Goal: Navigation & Orientation: Find specific page/section

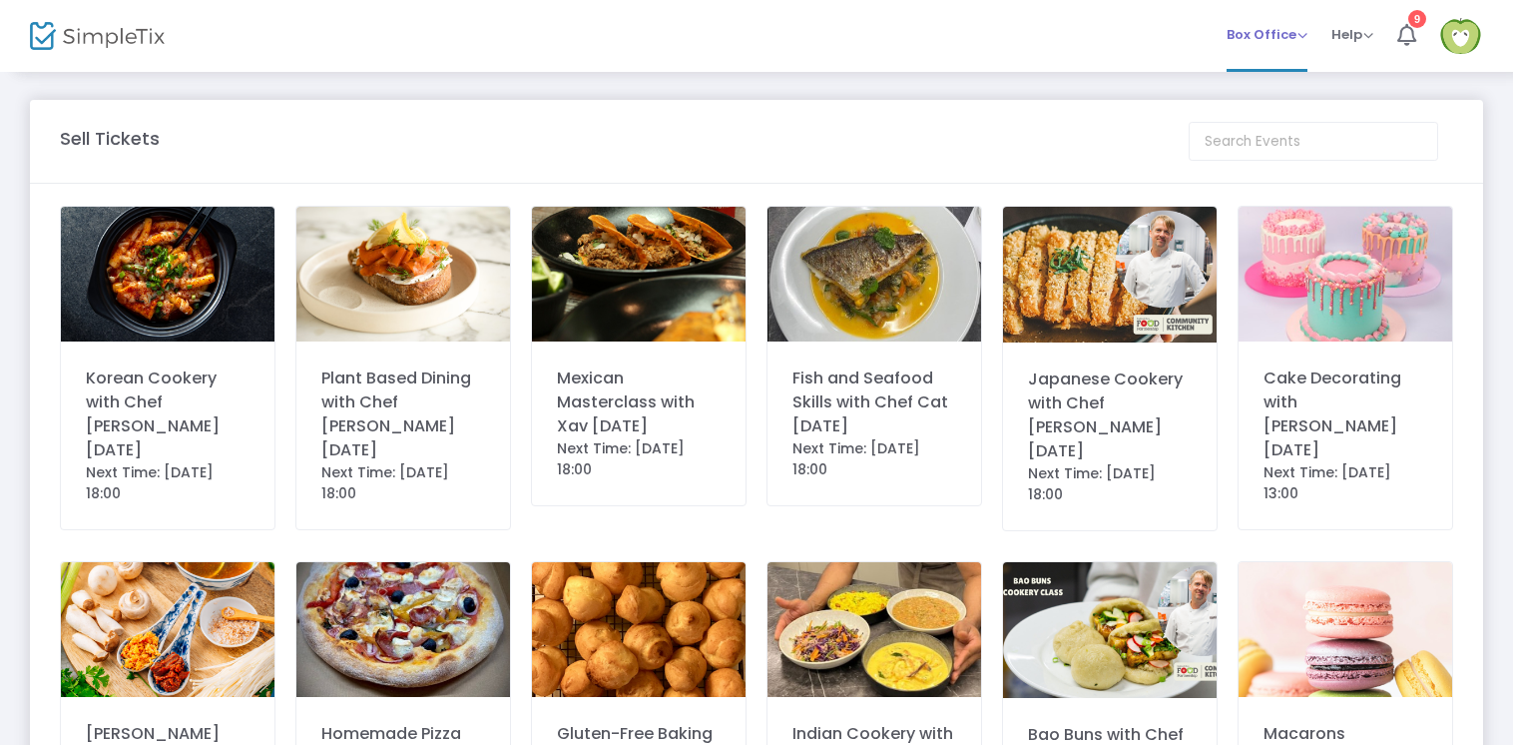
click at [1252, 39] on span "Box Office" at bounding box center [1267, 34] width 81 height 19
click at [1080, 111] on m-panel-header "Sell Tickets" at bounding box center [756, 142] width 1453 height 84
click at [1449, 34] on img at bounding box center [1460, 36] width 41 height 36
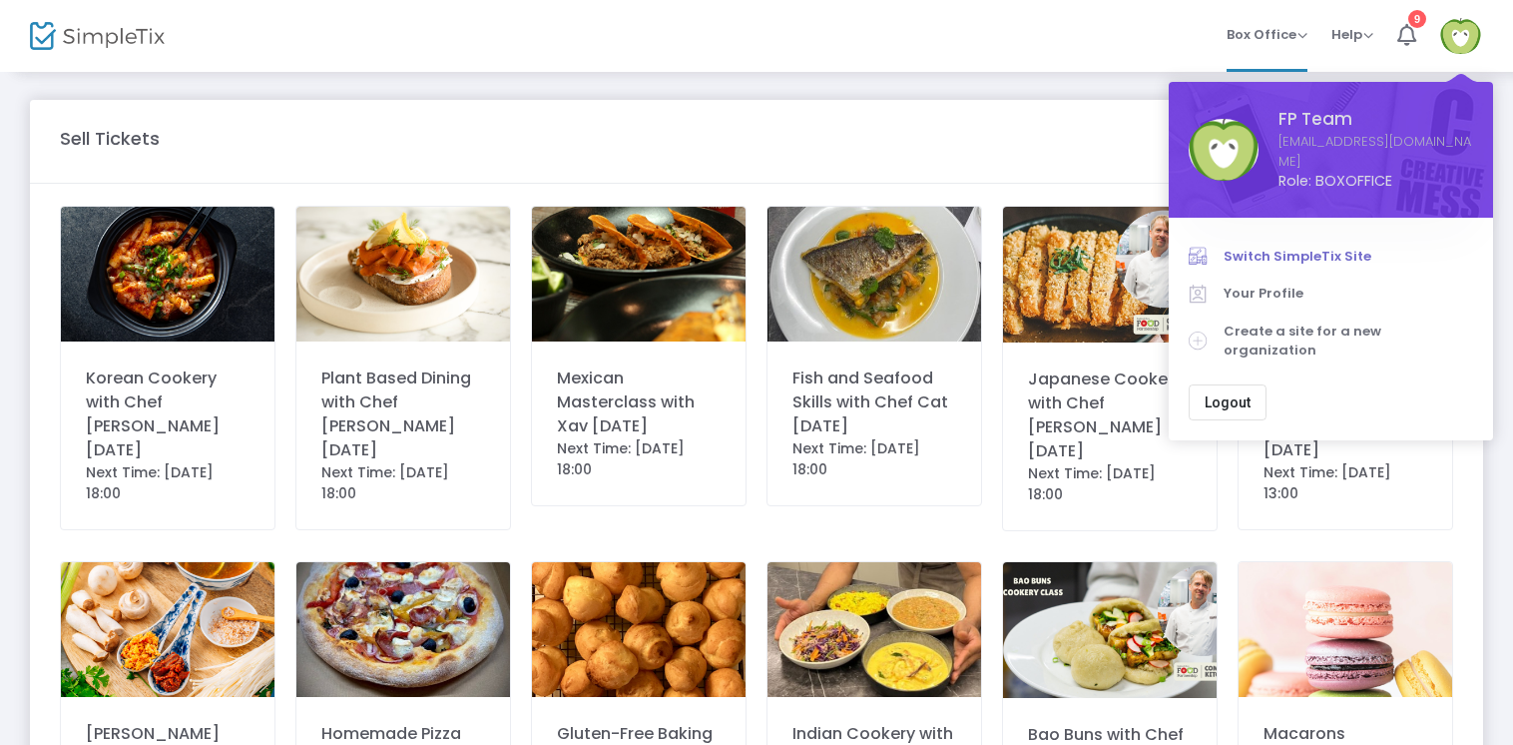
click at [1304, 247] on span "Switch SimpleTix Site" at bounding box center [1349, 257] width 250 height 20
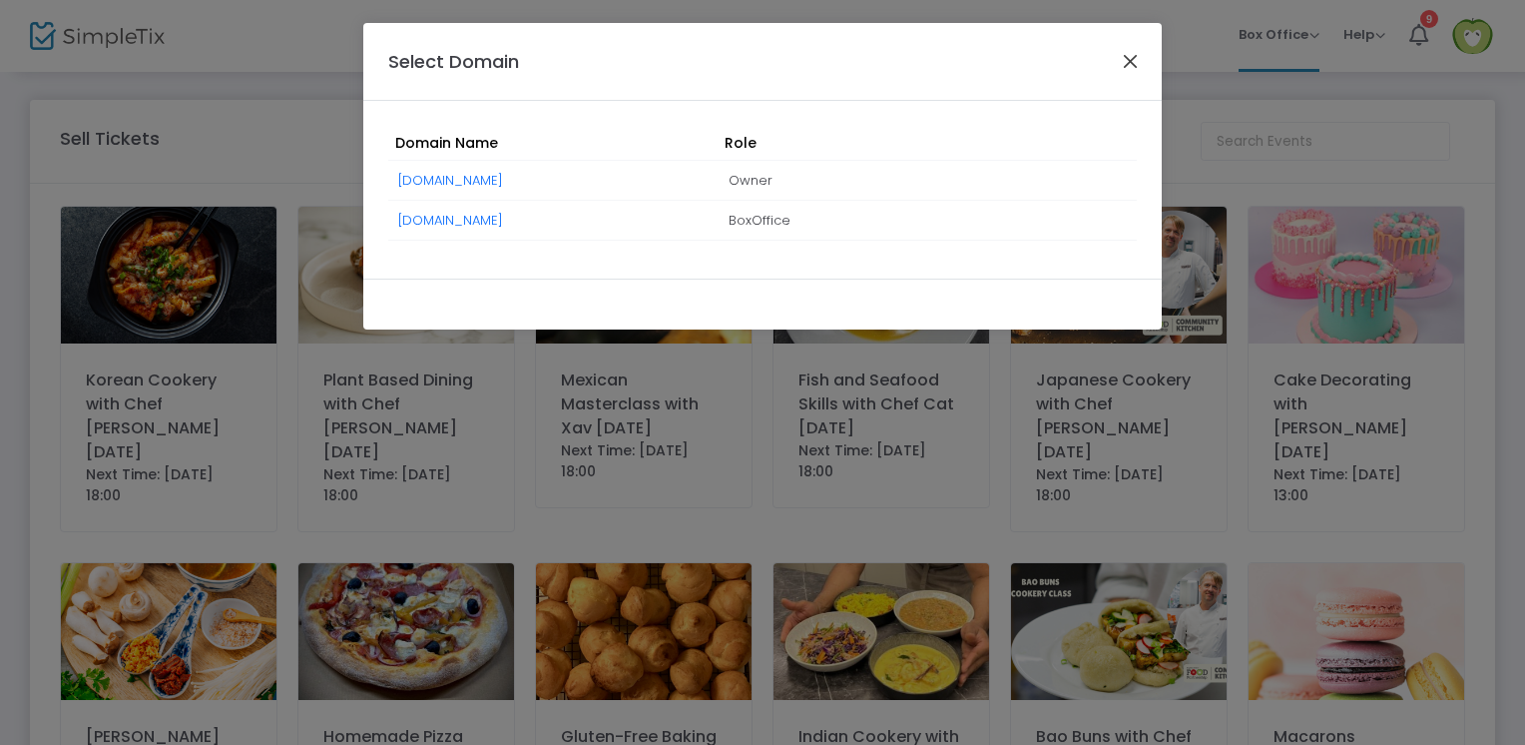
click at [1133, 62] on button "Close" at bounding box center [1131, 61] width 26 height 26
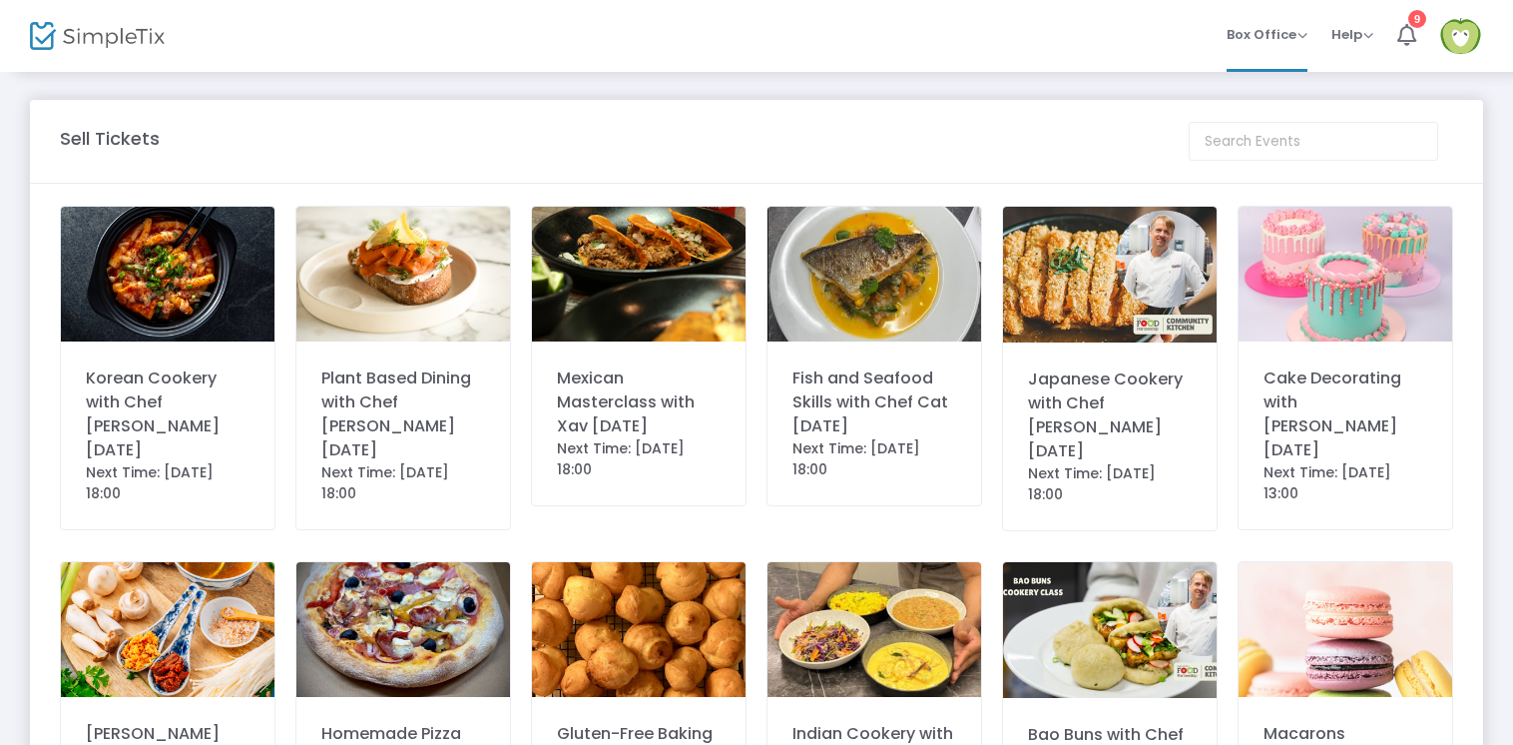
click at [1453, 31] on img at bounding box center [1460, 36] width 41 height 36
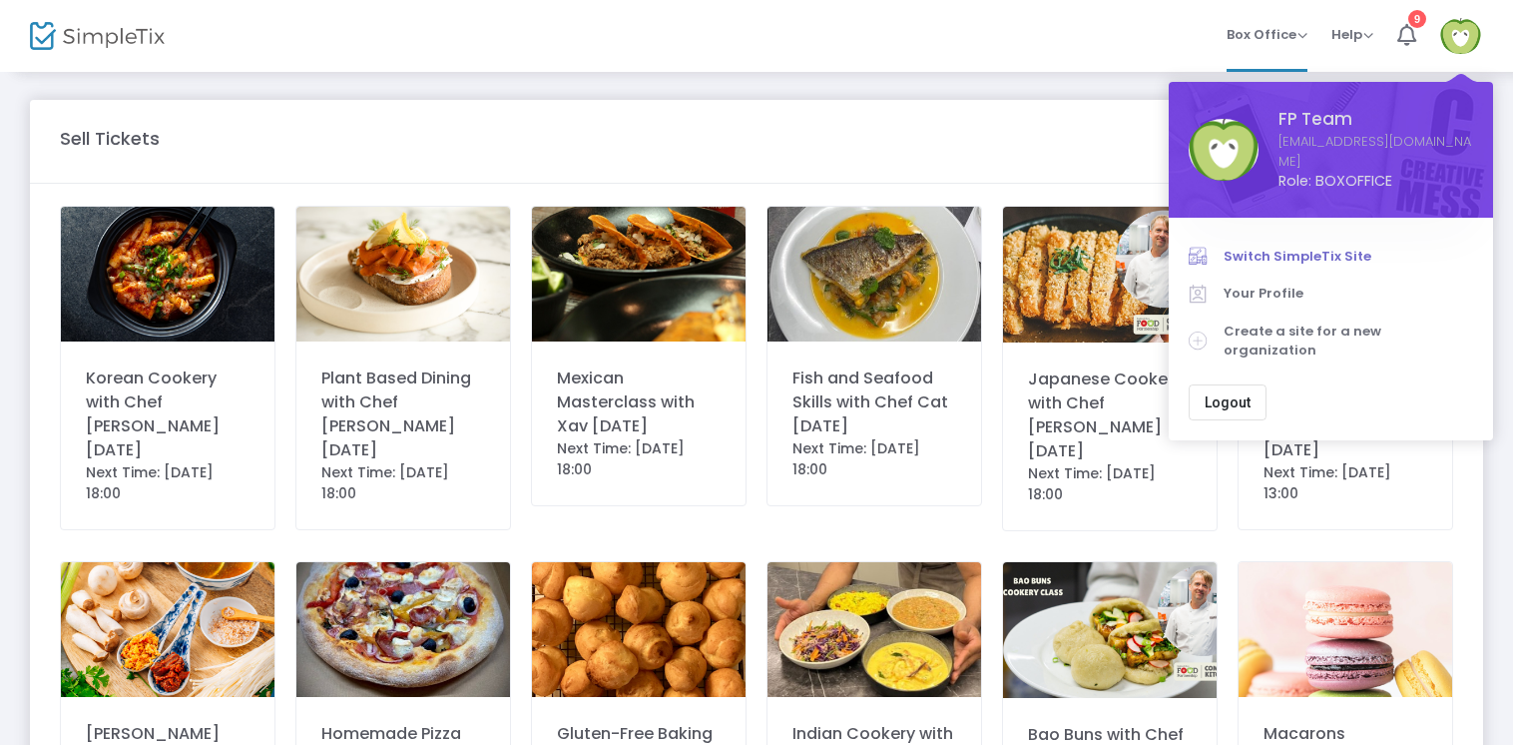
click at [1315, 247] on span "Switch SimpleTix Site" at bounding box center [1349, 257] width 250 height 20
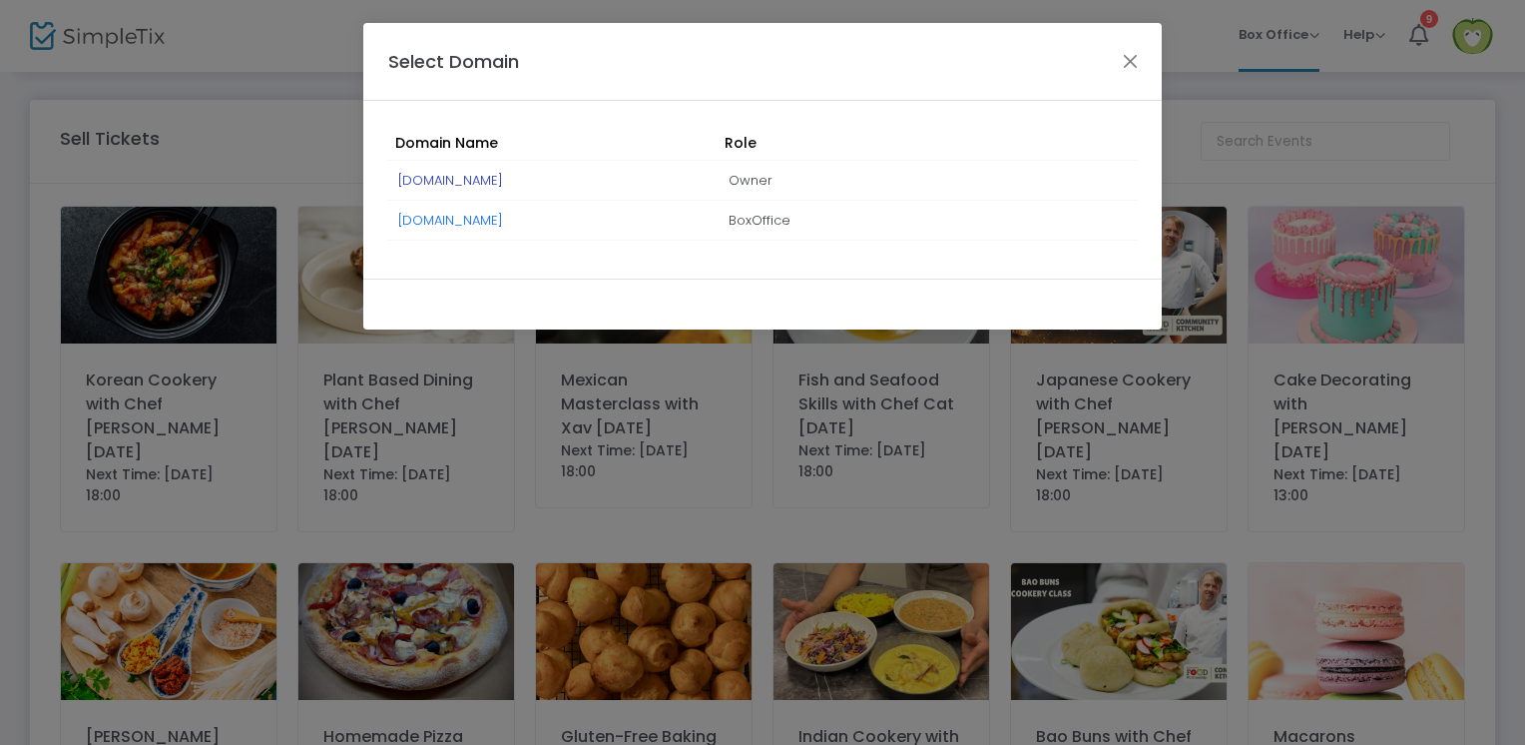
click at [466, 184] on link "bhfood.simpletix.co.uk" at bounding box center [450, 180] width 105 height 19
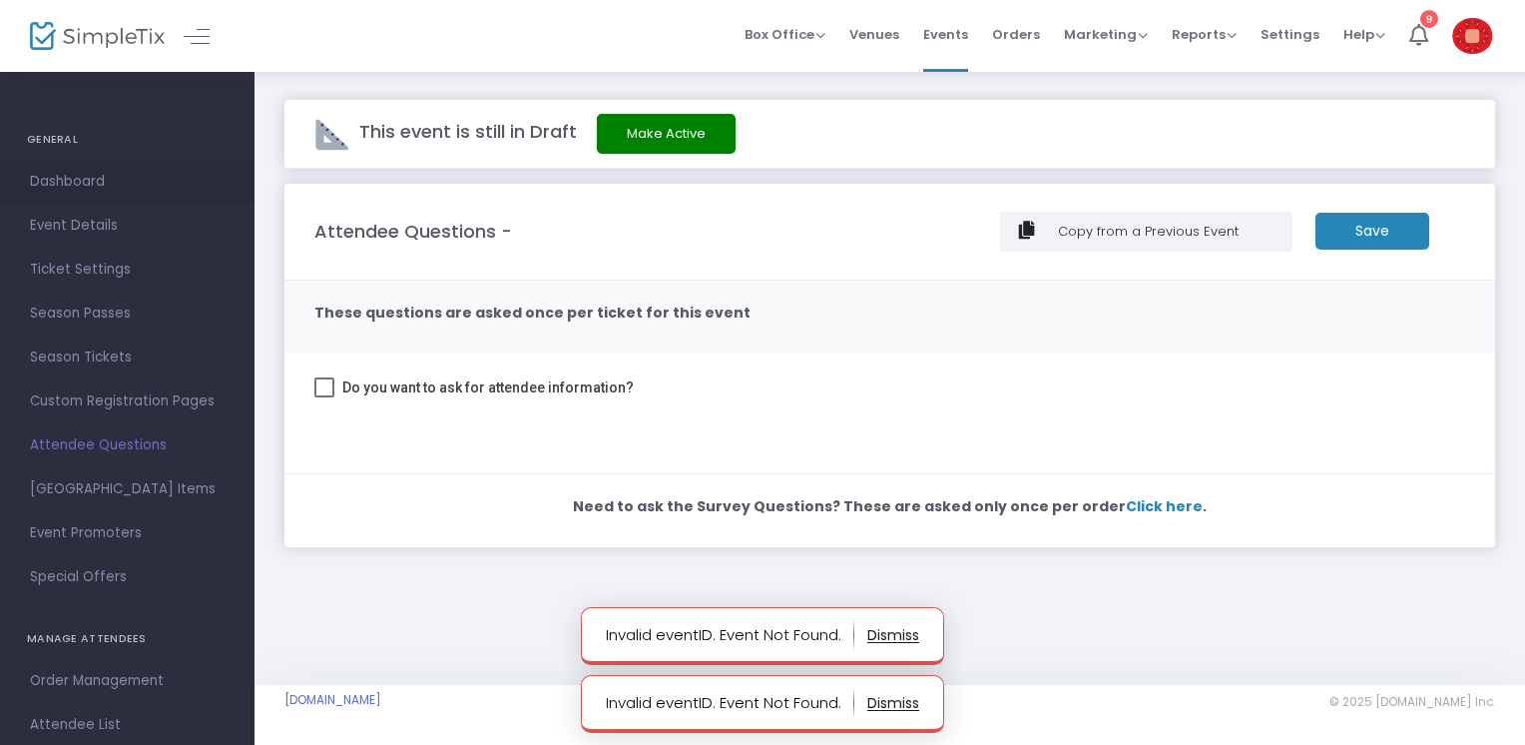
click at [56, 179] on span "Dashboard" at bounding box center [127, 182] width 195 height 26
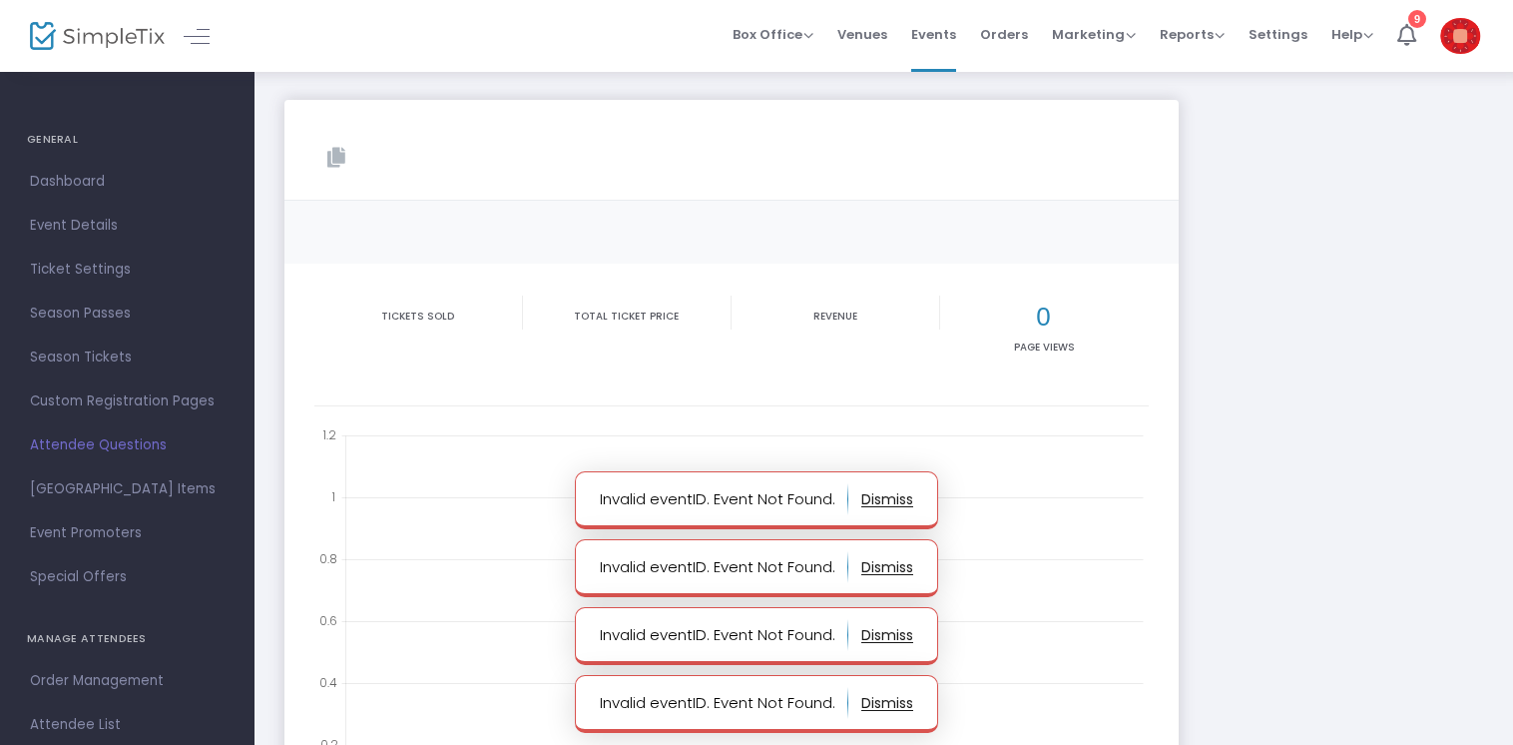
click at [905, 497] on button "button" at bounding box center [887, 499] width 52 height 32
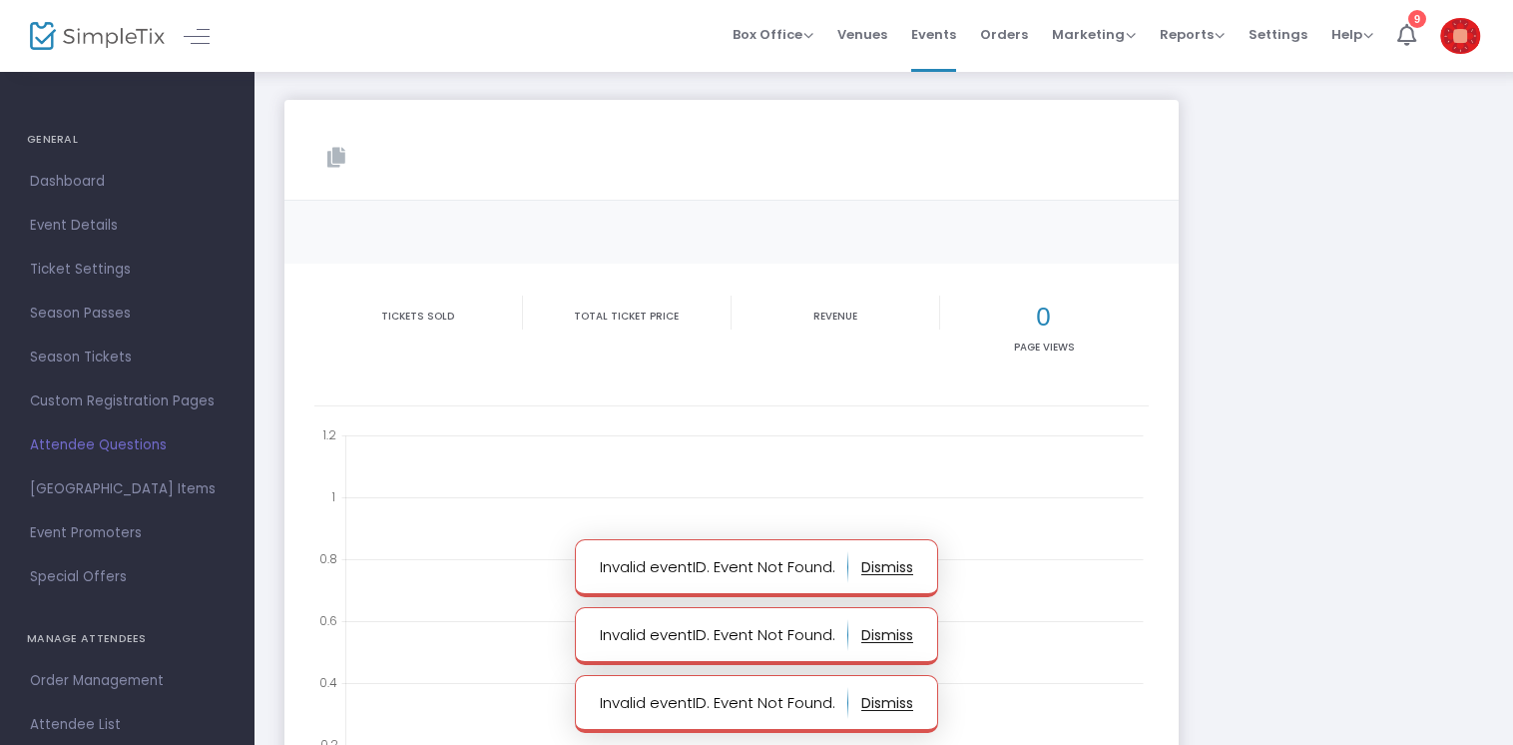
click at [890, 564] on button "button" at bounding box center [887, 567] width 52 height 32
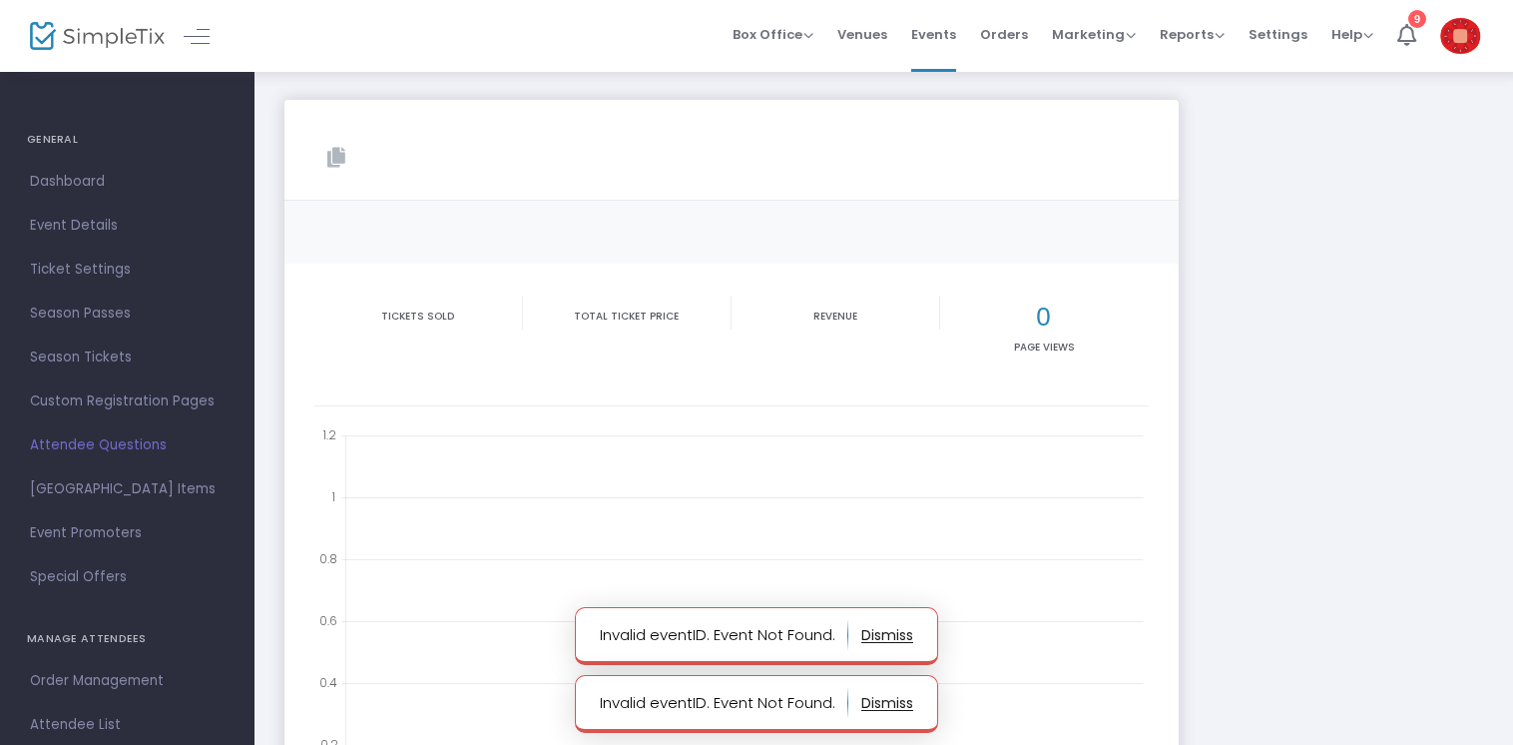
click at [876, 635] on button "button" at bounding box center [887, 635] width 52 height 32
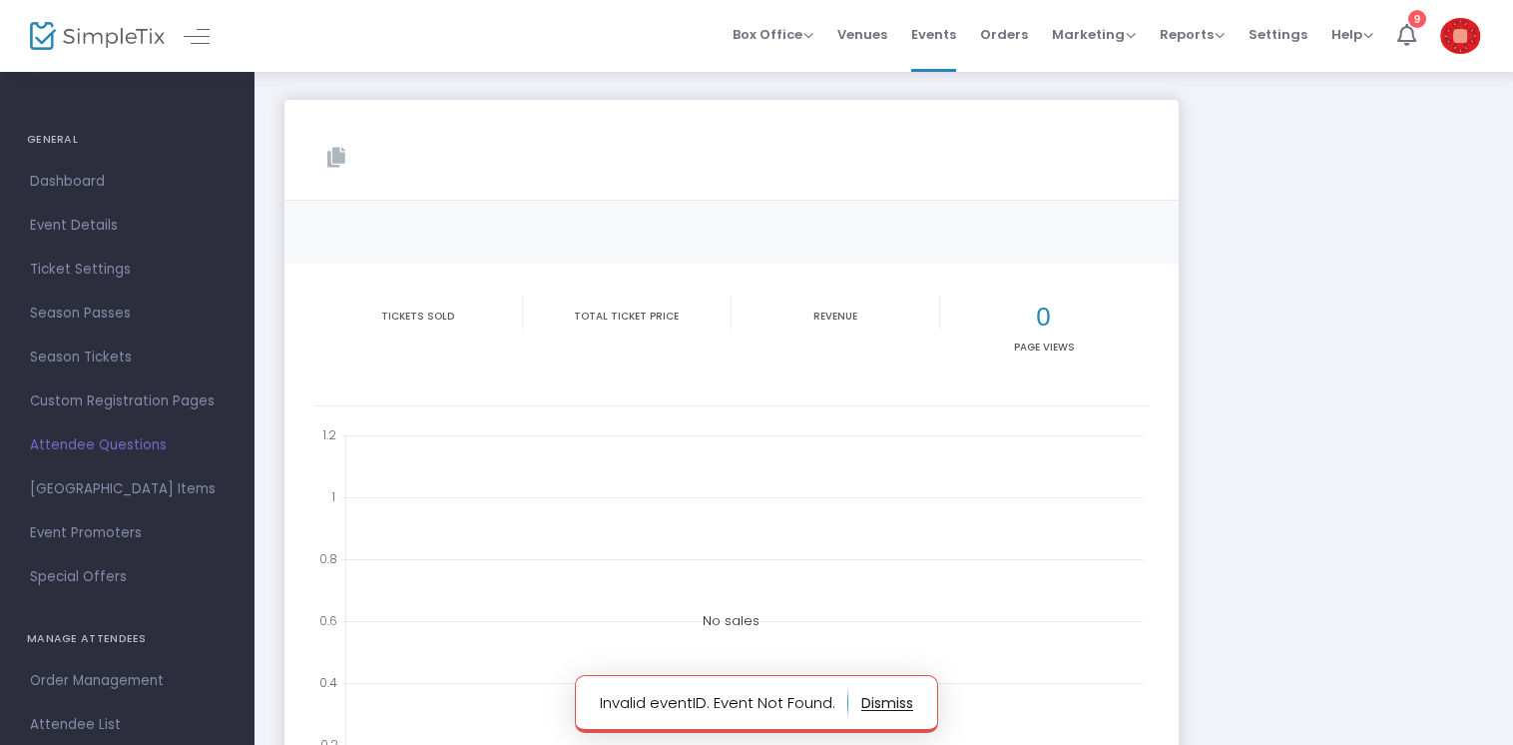
click at [880, 707] on button "button" at bounding box center [887, 703] width 52 height 32
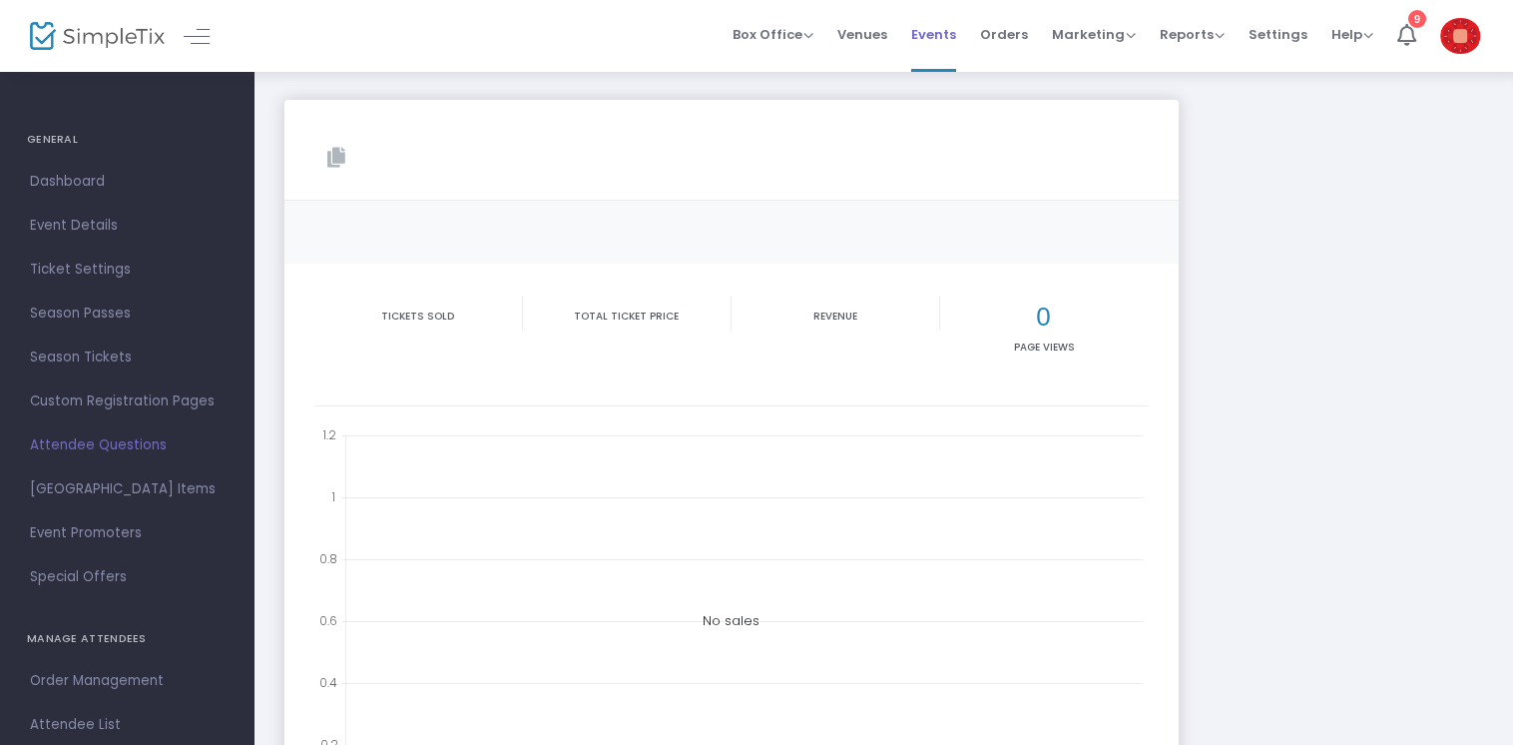
click at [935, 33] on span "Events" at bounding box center [933, 34] width 45 height 51
